Goal: Information Seeking & Learning: Learn about a topic

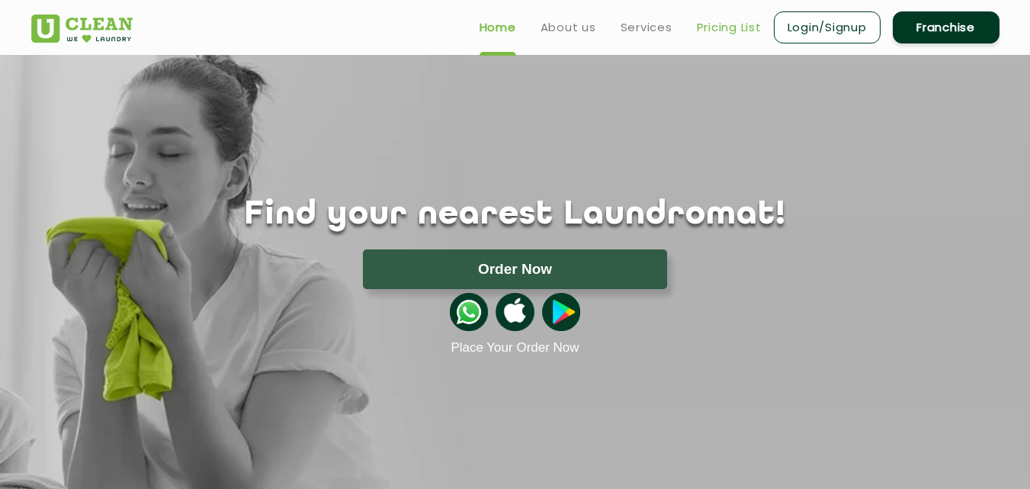
click at [703, 33] on link "Pricing List" at bounding box center [729, 27] width 65 height 18
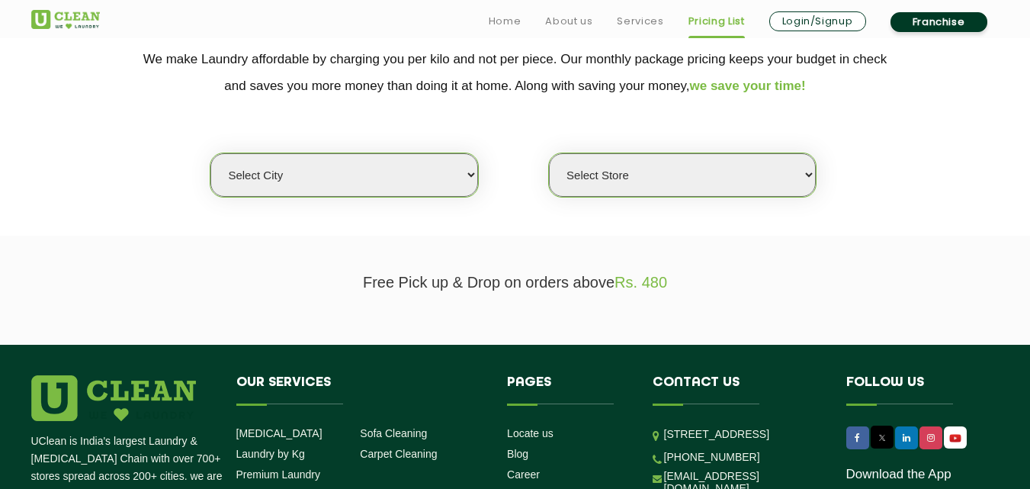
scroll to position [366, 0]
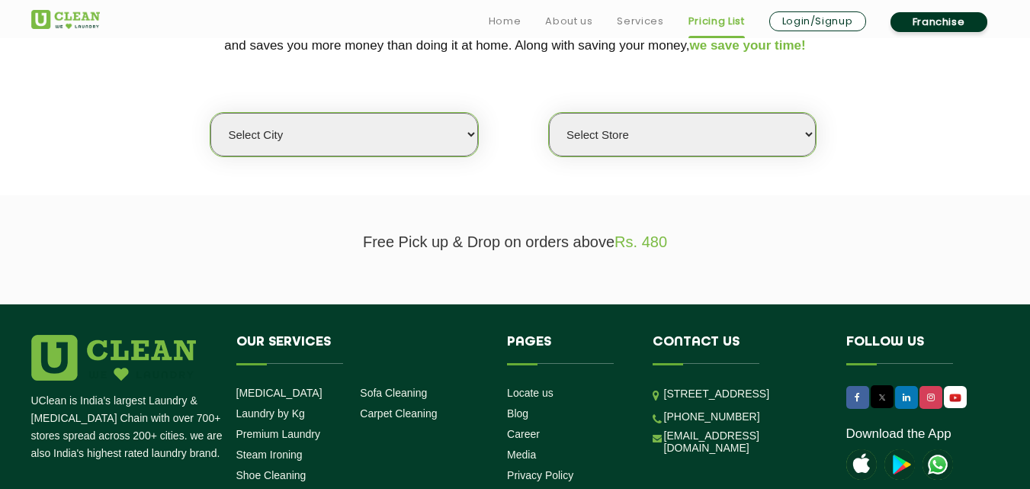
click at [445, 126] on select "Select city [GEOGRAPHIC_DATA] [GEOGRAPHIC_DATA] [GEOGRAPHIC_DATA] [GEOGRAPHIC_D…" at bounding box center [343, 134] width 267 height 43
click at [291, 135] on select "Select city [GEOGRAPHIC_DATA] [GEOGRAPHIC_DATA] [GEOGRAPHIC_DATA] [GEOGRAPHIC_D…" at bounding box center [343, 134] width 267 height 43
select select "139"
click at [210, 113] on select "Select city [GEOGRAPHIC_DATA] [GEOGRAPHIC_DATA] [GEOGRAPHIC_DATA] [GEOGRAPHIC_D…" at bounding box center [343, 134] width 267 height 43
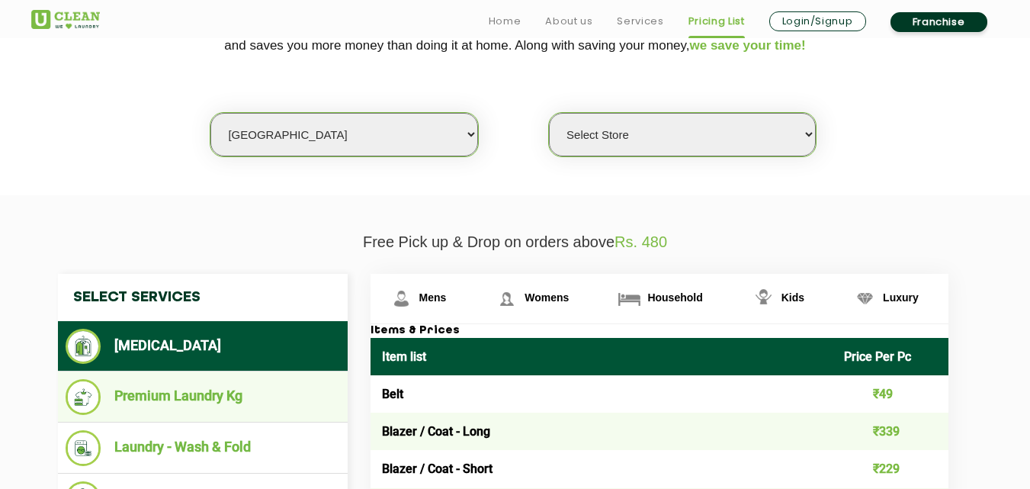
click at [252, 388] on li "Premium Laundry Kg" at bounding box center [203, 397] width 274 height 36
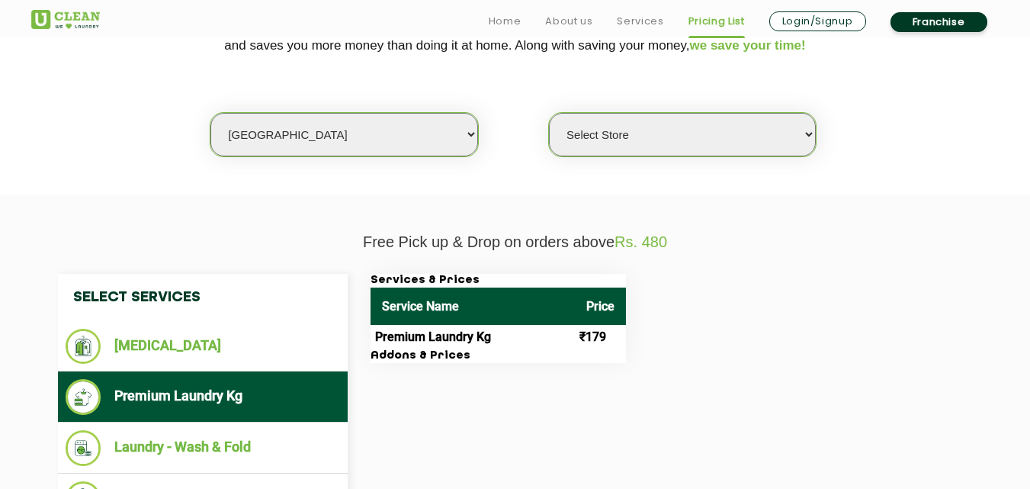
click at [658, 131] on select "Select Store [GEOGRAPHIC_DATA]" at bounding box center [682, 134] width 267 height 43
select select "403"
click at [549, 113] on select "Select Store [GEOGRAPHIC_DATA]" at bounding box center [682, 134] width 267 height 43
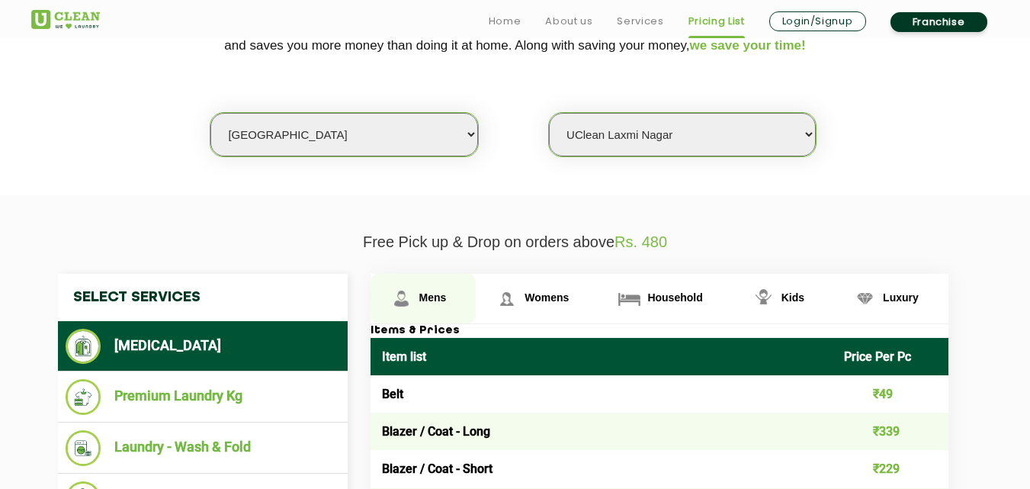
click at [412, 298] on img at bounding box center [401, 298] width 27 height 27
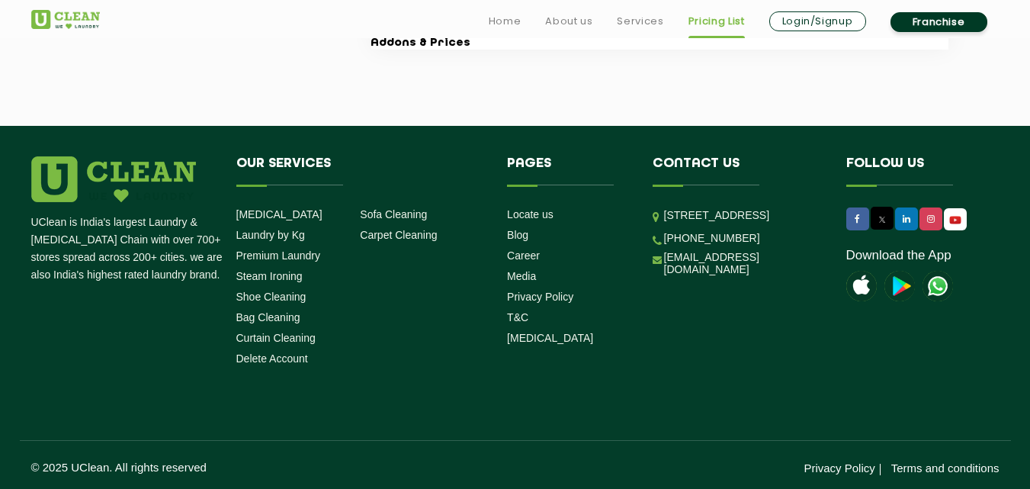
scroll to position [3375, 0]
